Goal: Information Seeking & Learning: Check status

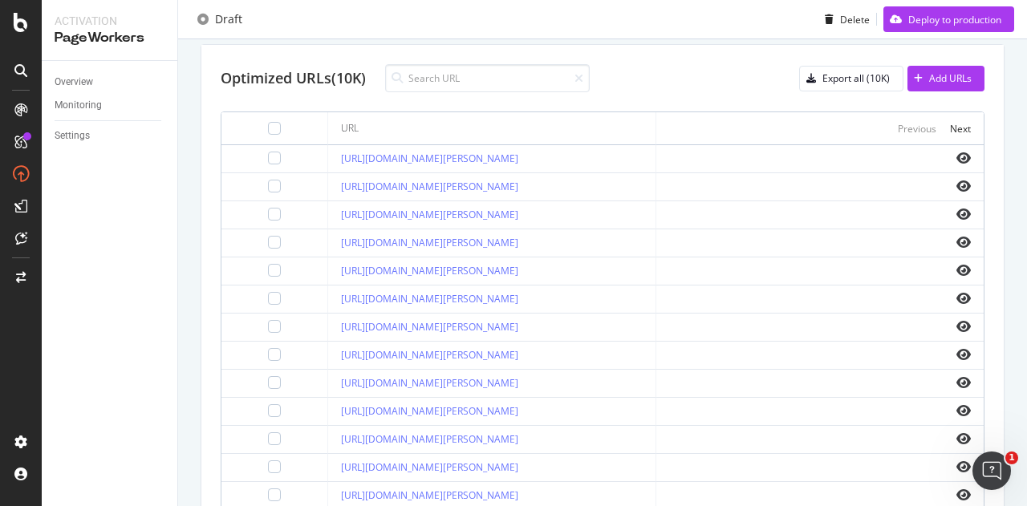
scroll to position [524, 0]
click at [957, 434] on icon "eye" at bounding box center [964, 438] width 14 height 13
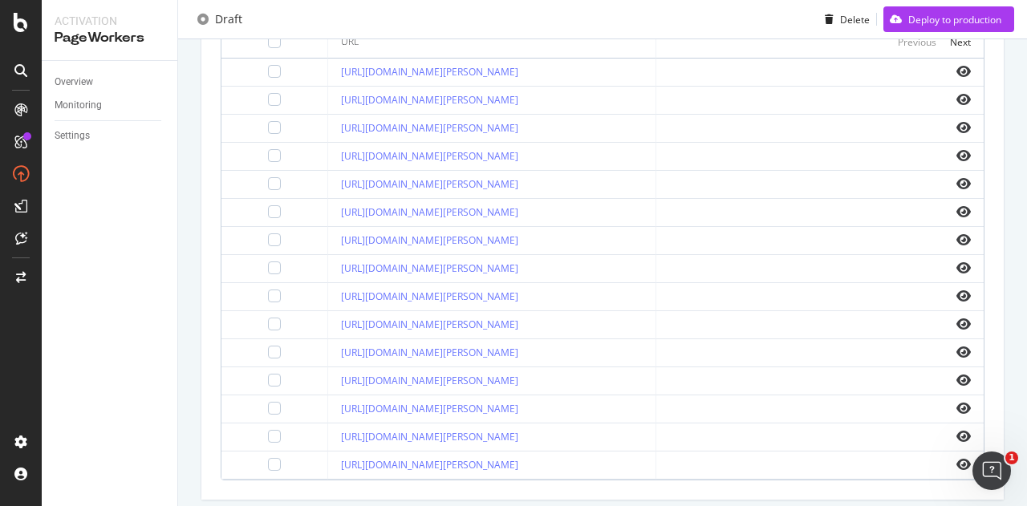
scroll to position [616, 0]
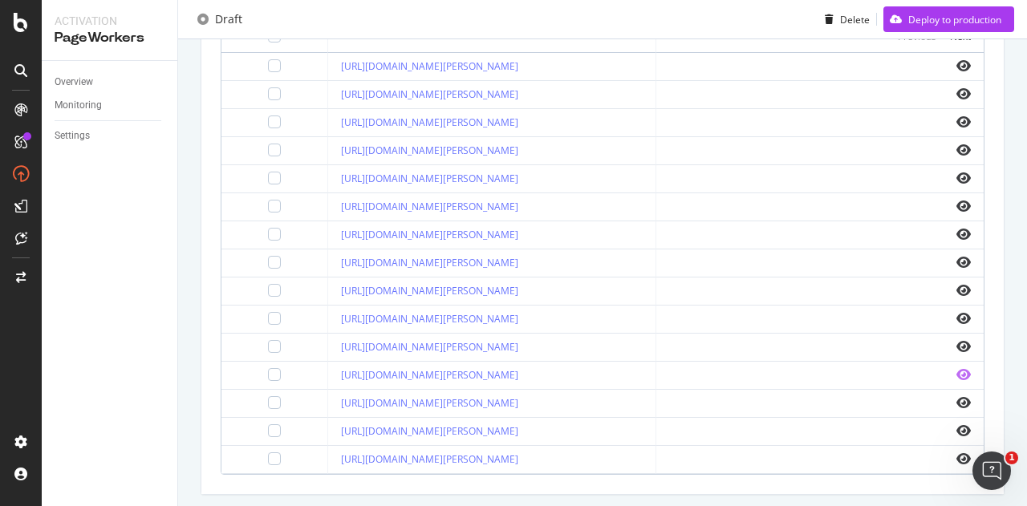
click at [957, 373] on icon "eye" at bounding box center [964, 374] width 14 height 13
click at [957, 174] on icon "eye" at bounding box center [964, 178] width 14 height 13
click at [957, 455] on icon "eye" at bounding box center [964, 459] width 14 height 13
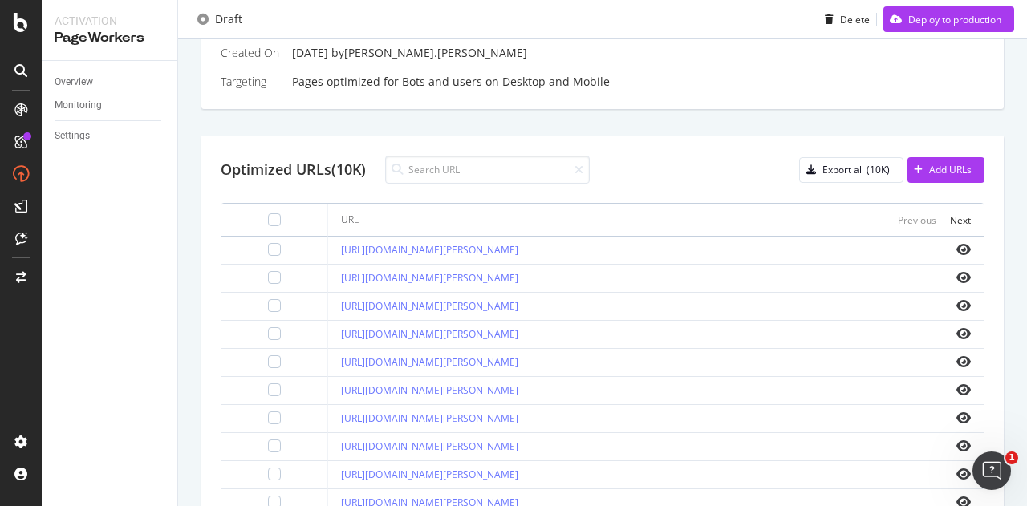
scroll to position [653, 0]
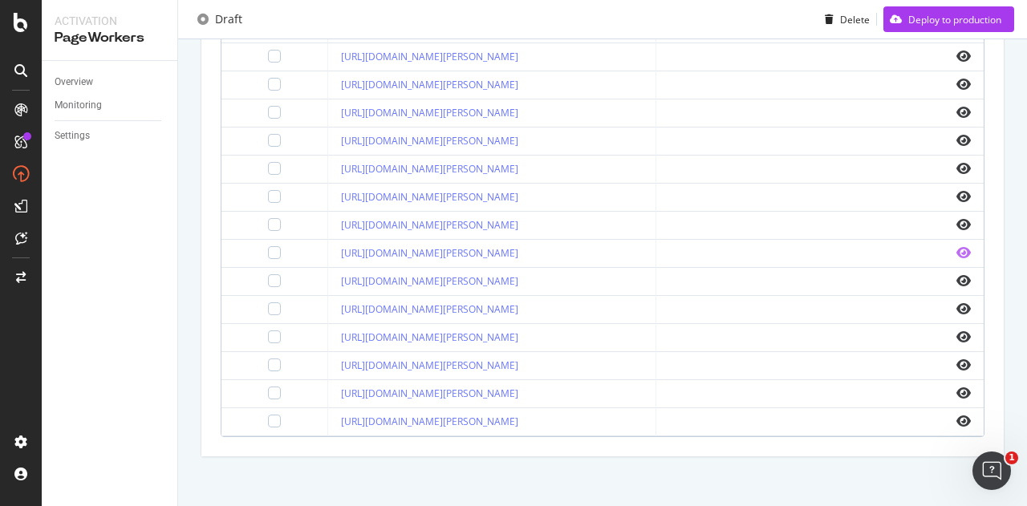
click at [957, 249] on icon "eye" at bounding box center [964, 252] width 14 height 13
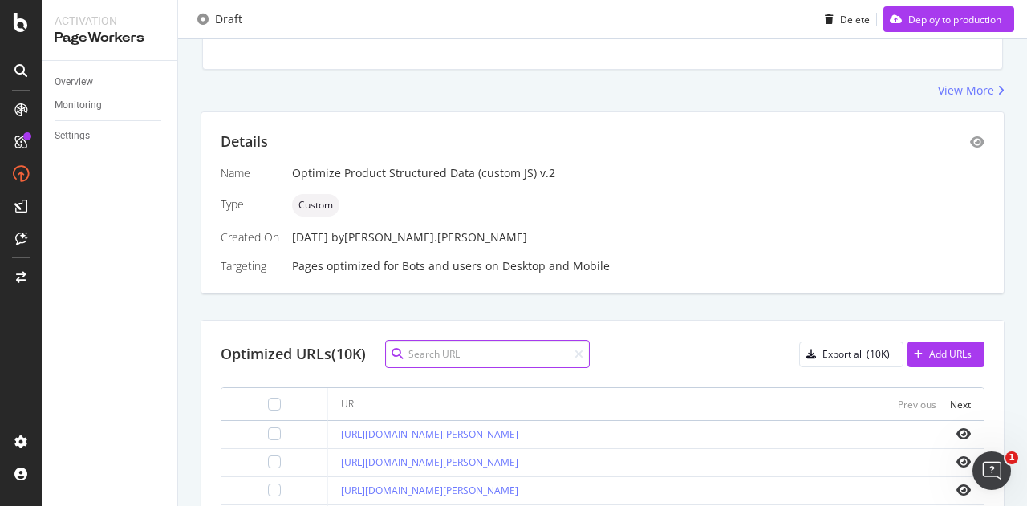
click at [496, 358] on input at bounding box center [487, 354] width 205 height 28
paste input "[URL][DOMAIN_NAME][PERSON_NAME][PERSON_NAME]"
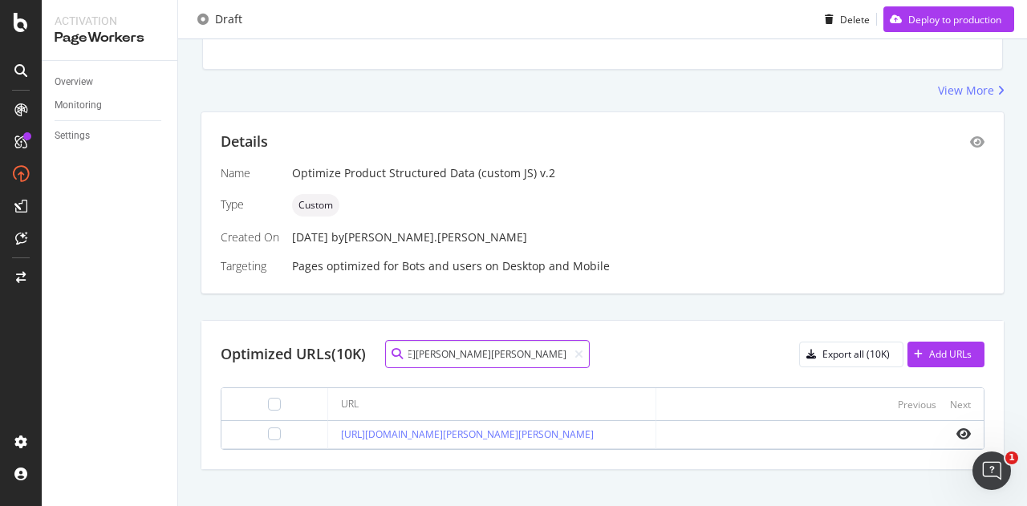
scroll to position [264, 0]
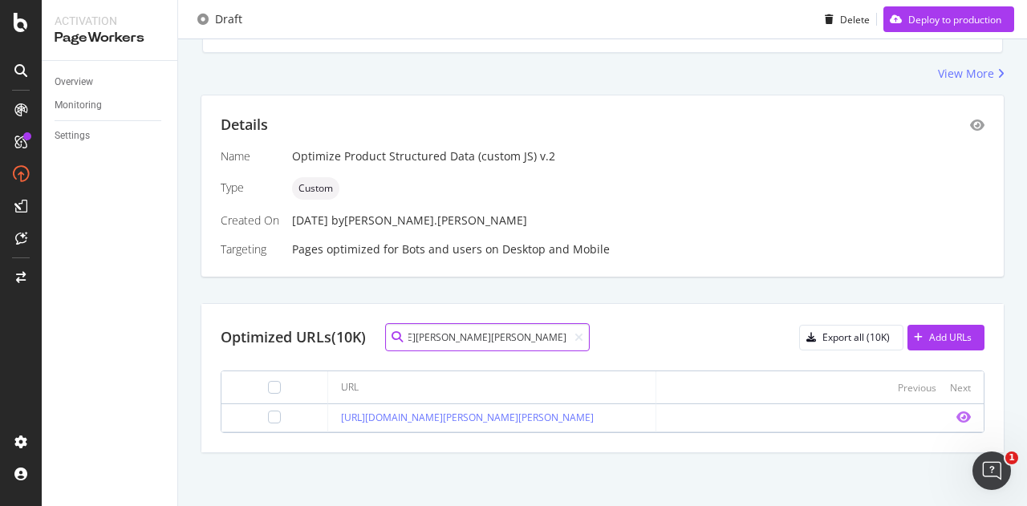
type input "[URL][DOMAIN_NAME][PERSON_NAME][PERSON_NAME]"
click at [957, 418] on icon "eye" at bounding box center [964, 417] width 14 height 13
click at [579, 332] on icon at bounding box center [579, 337] width 9 height 11
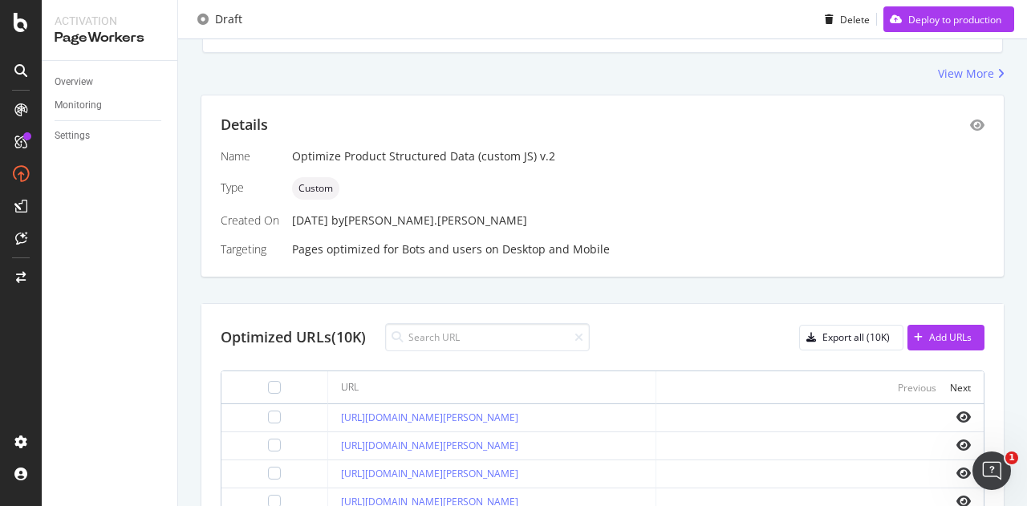
click at [494, 343] on input at bounding box center [487, 337] width 205 height 28
paste input "[URL][DOMAIN_NAME][PERSON_NAME]"
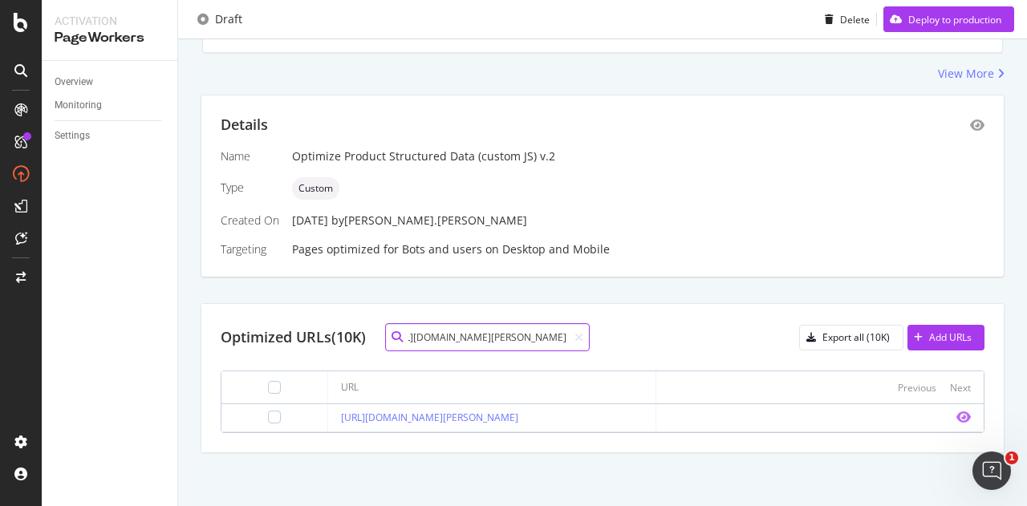
type input "[URL][DOMAIN_NAME][PERSON_NAME]"
click at [957, 414] on icon "eye" at bounding box center [964, 417] width 14 height 13
